Goal: Transaction & Acquisition: Purchase product/service

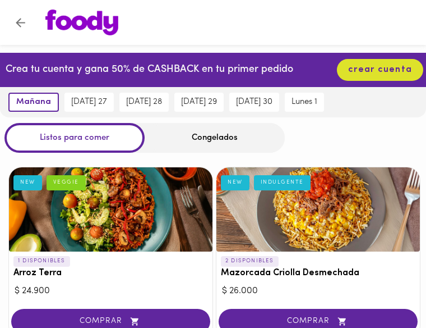
click at [218, 144] on div "Congelados" at bounding box center [215, 138] width 140 height 30
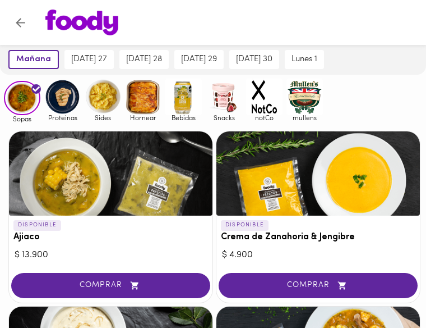
scroll to position [56, 0]
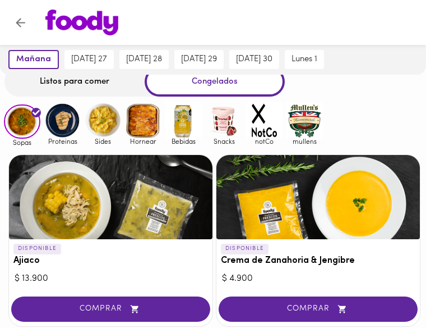
click at [65, 117] on img at bounding box center [62, 120] width 36 height 36
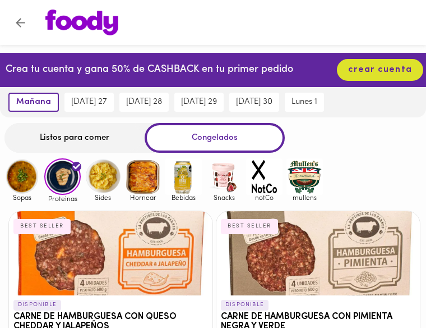
click at [96, 134] on div "Listos para comer" at bounding box center [74, 138] width 140 height 30
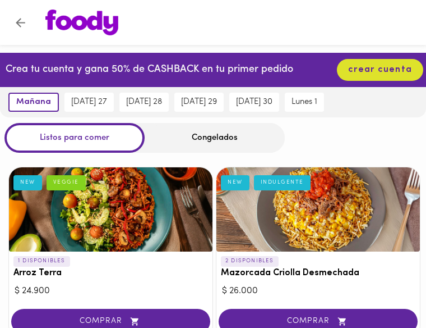
click at [189, 127] on div "Congelados" at bounding box center [215, 138] width 140 height 30
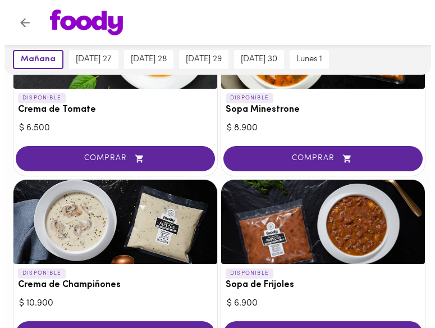
scroll to position [673, 0]
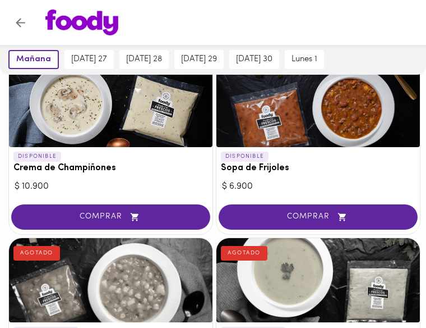
click at [133, 132] on div at bounding box center [111, 105] width 204 height 84
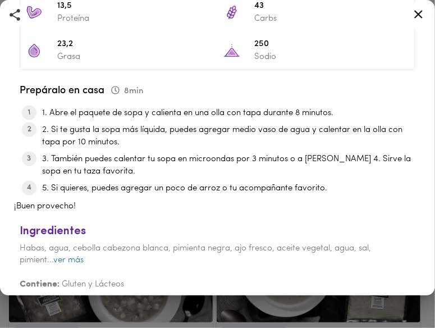
scroll to position [505, 0]
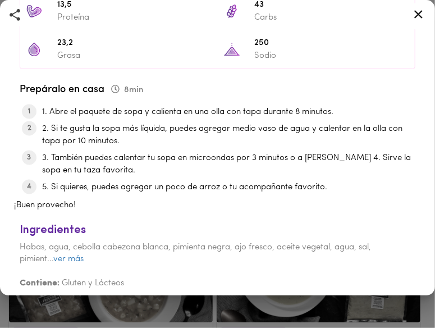
click at [86, 255] on div "Ingredientes Habas, agua, cebolla cabezona blanca, pimienta negra, ajo fresco, …" at bounding box center [217, 253] width 407 height 84
click at [63, 255] on link "ver más" at bounding box center [68, 259] width 30 height 8
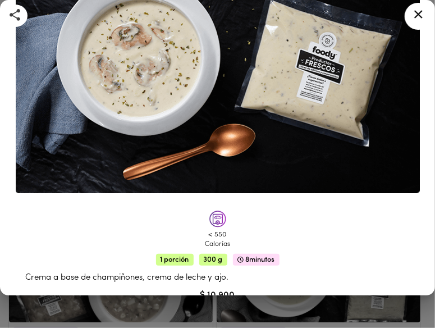
scroll to position [56, 0]
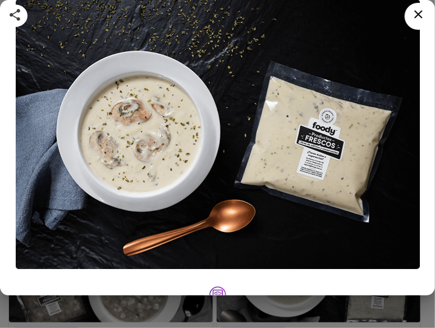
click at [415, 10] on icon at bounding box center [418, 14] width 14 height 14
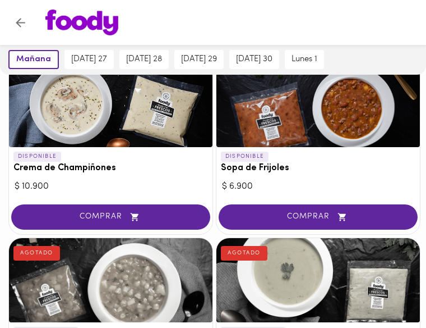
click at [308, 136] on div at bounding box center [319, 105] width 204 height 84
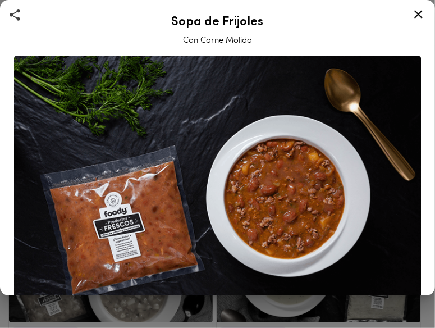
click at [424, 14] on icon at bounding box center [418, 14] width 14 height 14
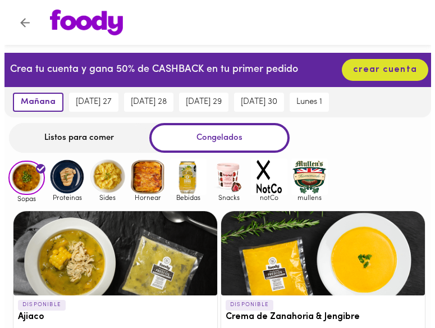
scroll to position [56, 0]
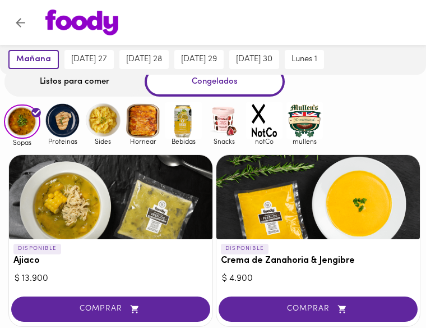
click at [118, 222] on div at bounding box center [111, 197] width 204 height 84
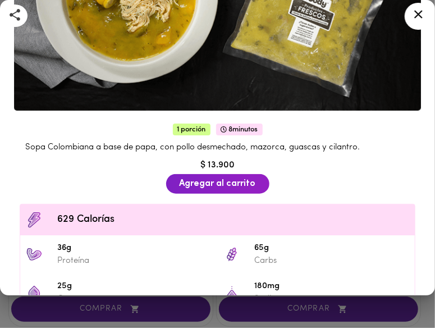
scroll to position [184, 0]
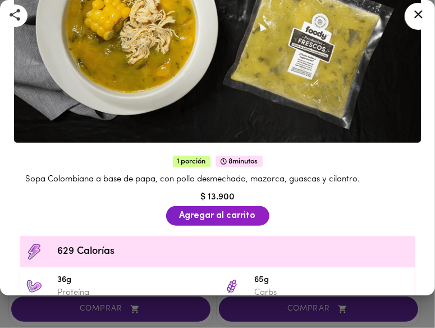
click at [425, 12] on div at bounding box center [418, 16] width 27 height 27
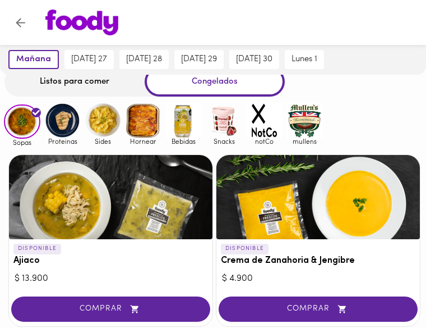
click at [290, 214] on div at bounding box center [319, 197] width 204 height 84
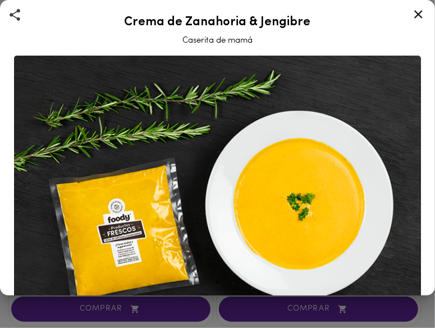
click at [418, 19] on icon at bounding box center [418, 14] width 14 height 14
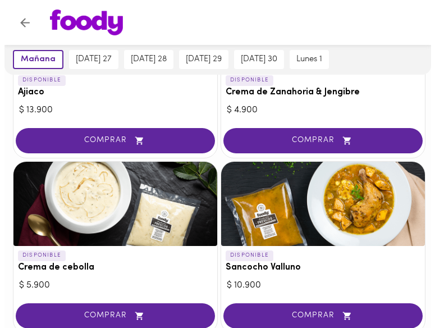
scroll to position [281, 0]
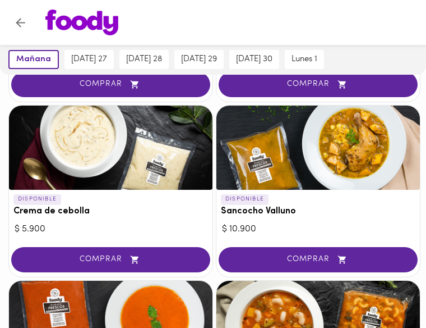
click at [120, 142] on div at bounding box center [111, 147] width 204 height 84
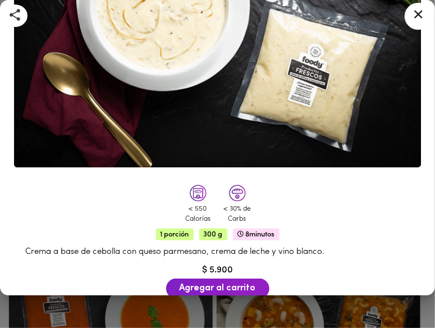
scroll to position [56, 0]
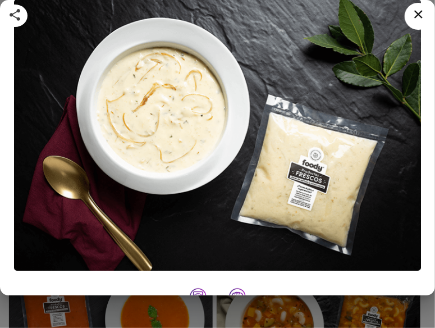
click at [409, 11] on div at bounding box center [418, 16] width 27 height 27
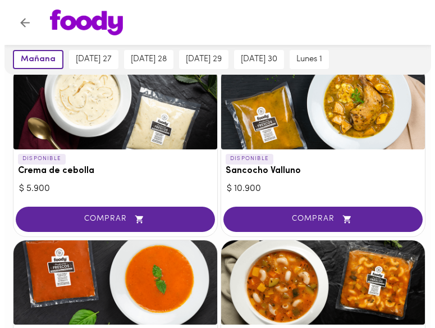
scroll to position [281, 0]
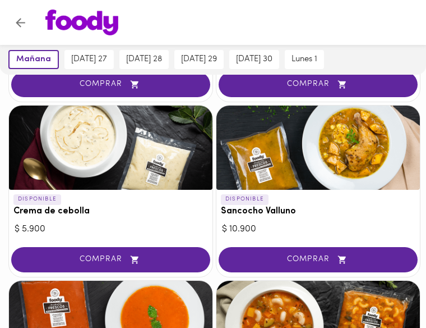
click at [327, 135] on div at bounding box center [319, 147] width 204 height 84
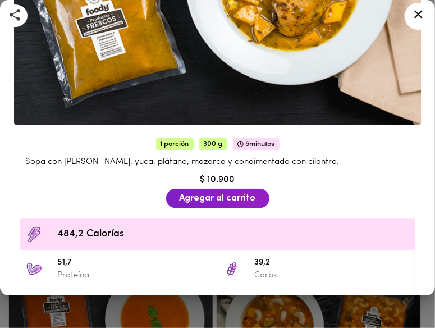
scroll to position [281, 0]
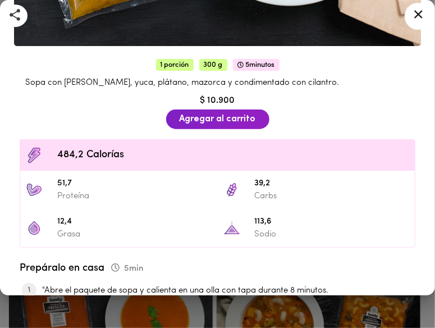
click at [421, 13] on icon at bounding box center [418, 14] width 14 height 14
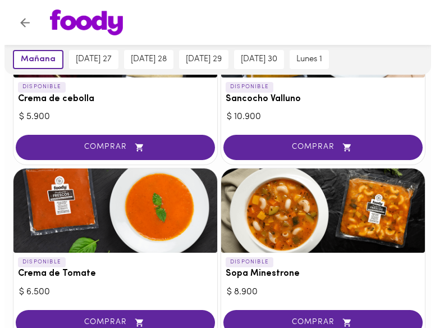
scroll to position [505, 0]
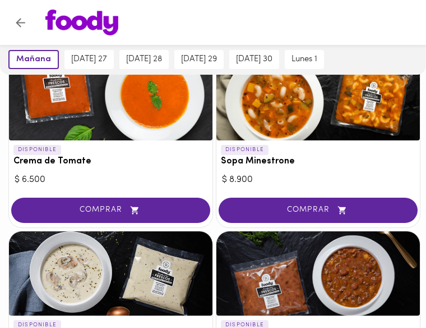
click at [333, 100] on div at bounding box center [319, 98] width 204 height 84
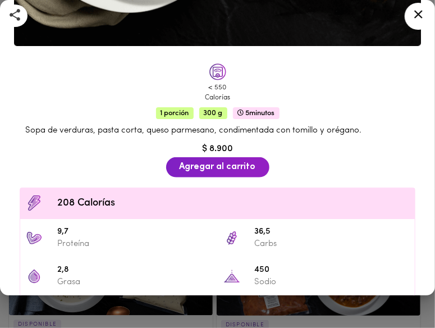
scroll to position [56, 0]
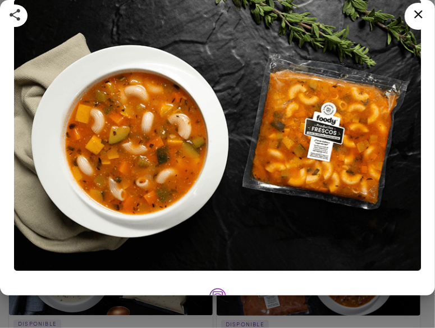
click at [406, 14] on div at bounding box center [418, 16] width 27 height 27
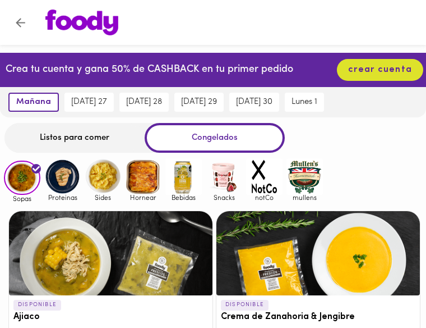
click at [95, 180] on img at bounding box center [103, 176] width 36 height 36
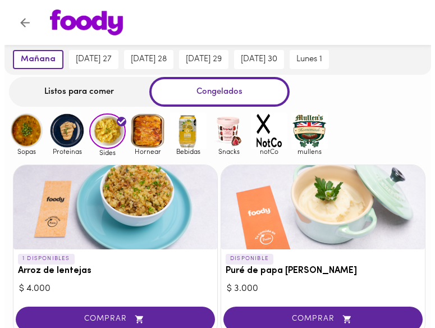
scroll to position [112, 0]
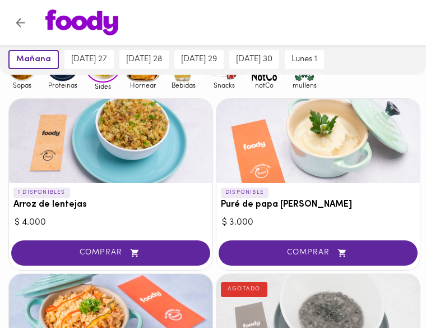
click at [105, 176] on div at bounding box center [111, 141] width 204 height 84
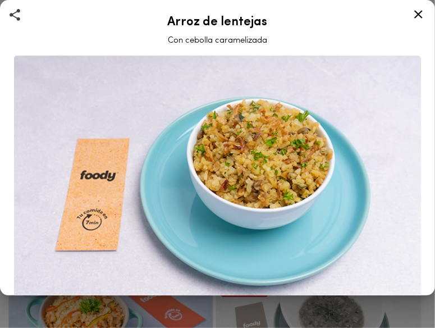
click at [413, 15] on icon at bounding box center [418, 14] width 14 height 14
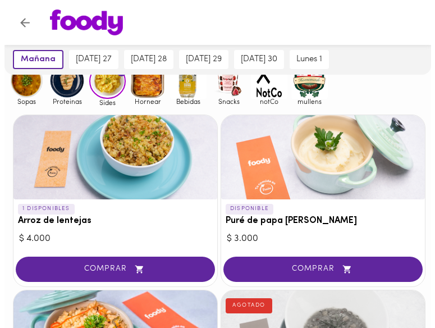
scroll to position [112, 0]
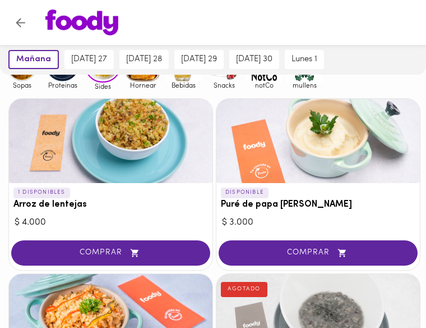
click at [310, 148] on div at bounding box center [319, 141] width 204 height 84
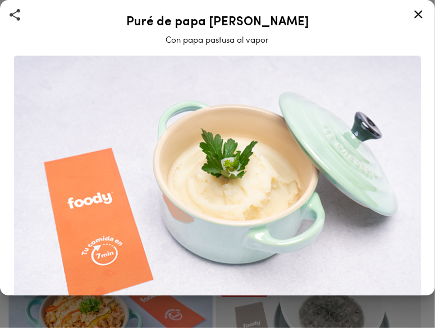
click at [416, 13] on icon at bounding box center [418, 14] width 8 height 8
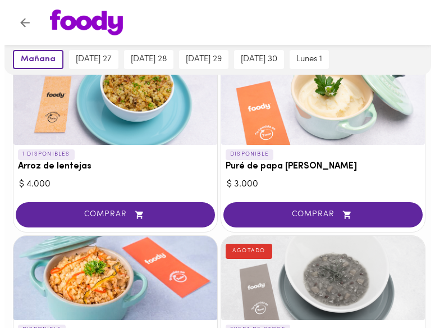
scroll to position [168, 0]
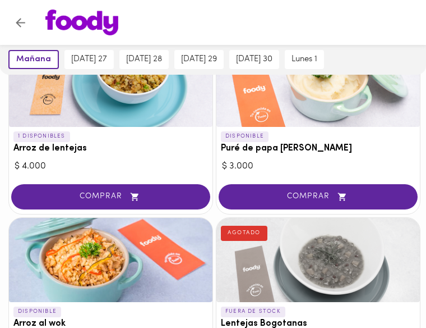
click at [345, 97] on div at bounding box center [319, 85] width 204 height 84
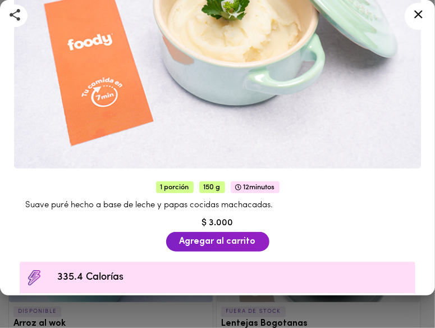
scroll to position [56, 0]
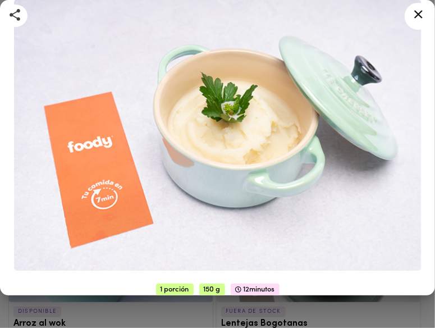
click at [419, 20] on icon at bounding box center [418, 14] width 14 height 14
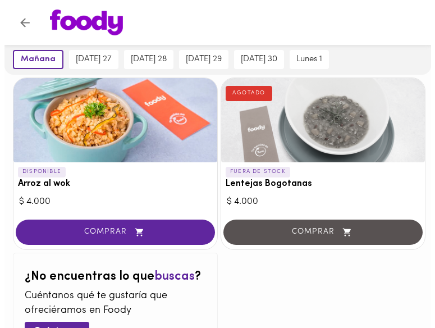
scroll to position [281, 0]
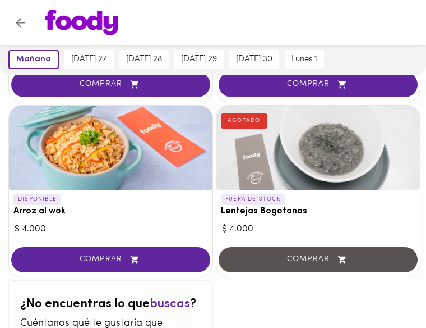
click at [140, 176] on div at bounding box center [111, 147] width 204 height 84
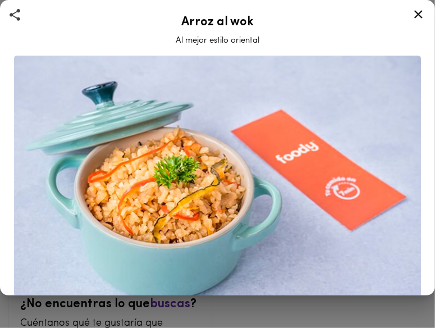
scroll to position [168, 0]
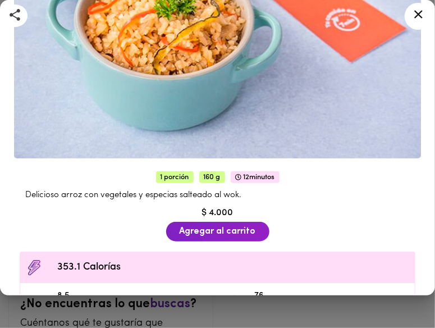
click at [413, 10] on icon at bounding box center [418, 14] width 14 height 14
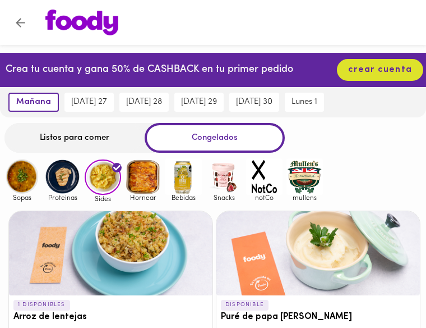
click at [134, 175] on img at bounding box center [143, 176] width 36 height 36
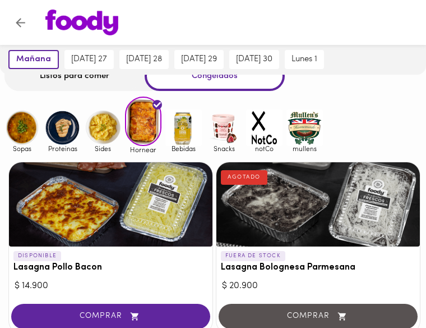
scroll to position [45, 0]
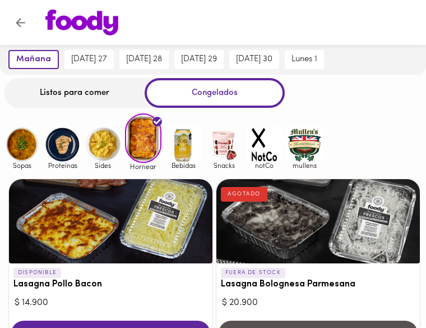
click at [187, 145] on img at bounding box center [184, 144] width 36 height 36
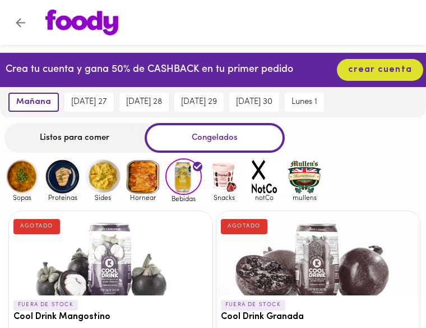
click at [100, 115] on div "[DATE] 27" at bounding box center [89, 102] width 55 height 30
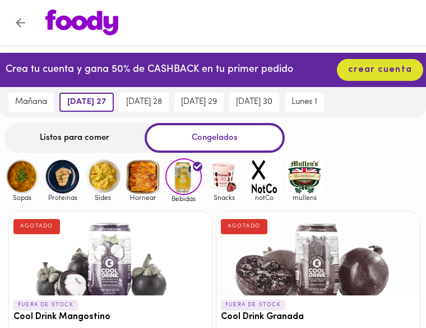
click at [117, 112] on div "[DATE] 27" at bounding box center [87, 102] width 60 height 30
click at [141, 107] on span "[DATE] 28" at bounding box center [144, 102] width 36 height 10
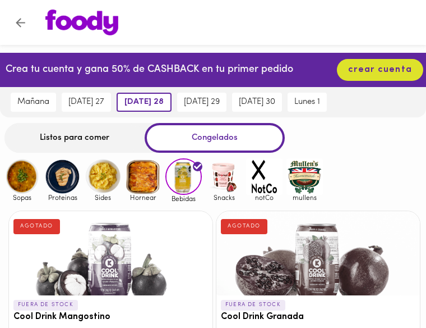
click at [311, 91] on div "lunes 1" at bounding box center [307, 102] width 45 height 30
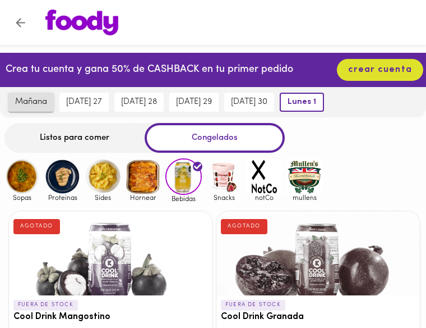
click at [31, 102] on span "mañana" at bounding box center [31, 102] width 32 height 10
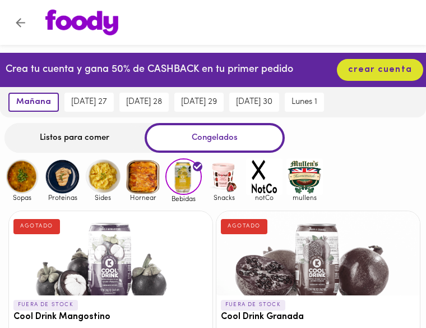
click at [217, 189] on img at bounding box center [224, 176] width 36 height 36
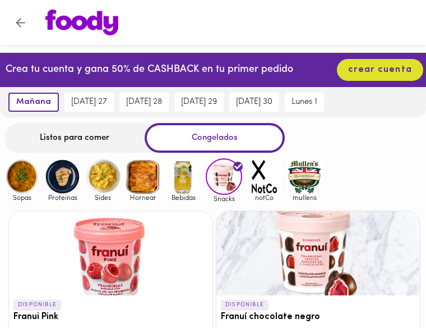
click at [249, 192] on img at bounding box center [264, 176] width 36 height 36
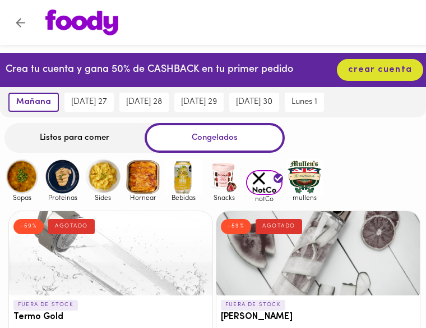
click at [313, 181] on img at bounding box center [305, 176] width 36 height 36
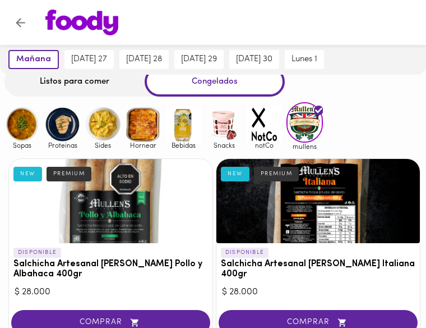
click at [148, 222] on div at bounding box center [111, 201] width 204 height 84
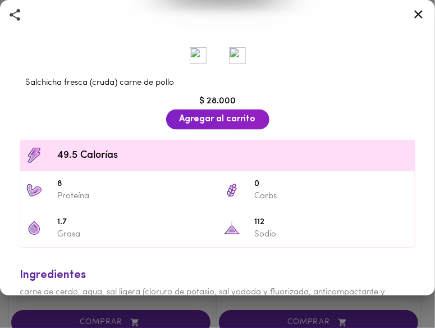
scroll to position [466, 0]
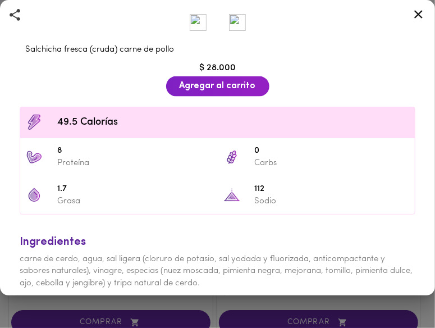
click at [415, 10] on icon at bounding box center [418, 14] width 14 height 14
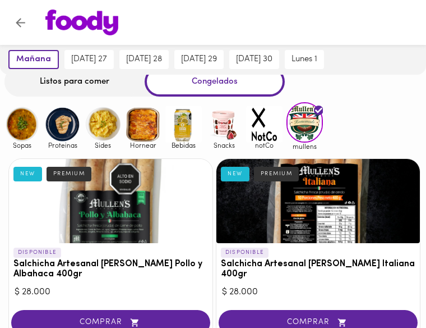
click at [167, 196] on div at bounding box center [111, 201] width 204 height 84
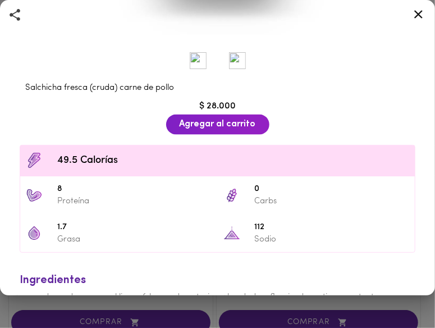
scroll to position [466, 0]
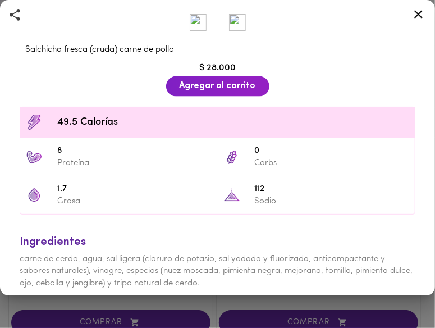
click at [416, 15] on icon at bounding box center [418, 14] width 14 height 14
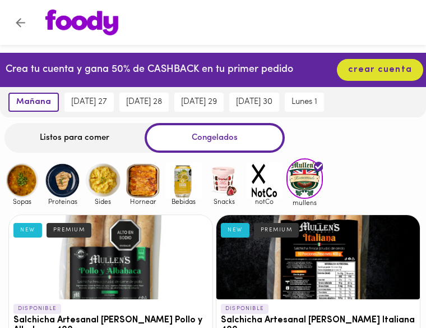
click at [103, 180] on img at bounding box center [103, 180] width 36 height 36
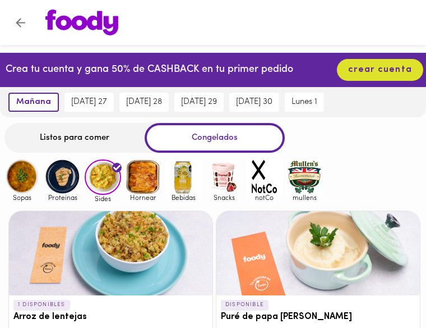
click at [72, 199] on span "Proteinas" at bounding box center [62, 197] width 36 height 7
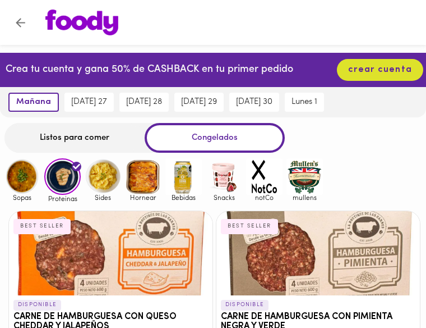
click at [33, 172] on img at bounding box center [22, 176] width 36 height 36
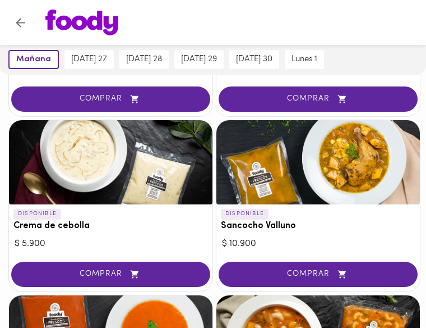
scroll to position [168, 0]
